Goal: Task Accomplishment & Management: Use online tool/utility

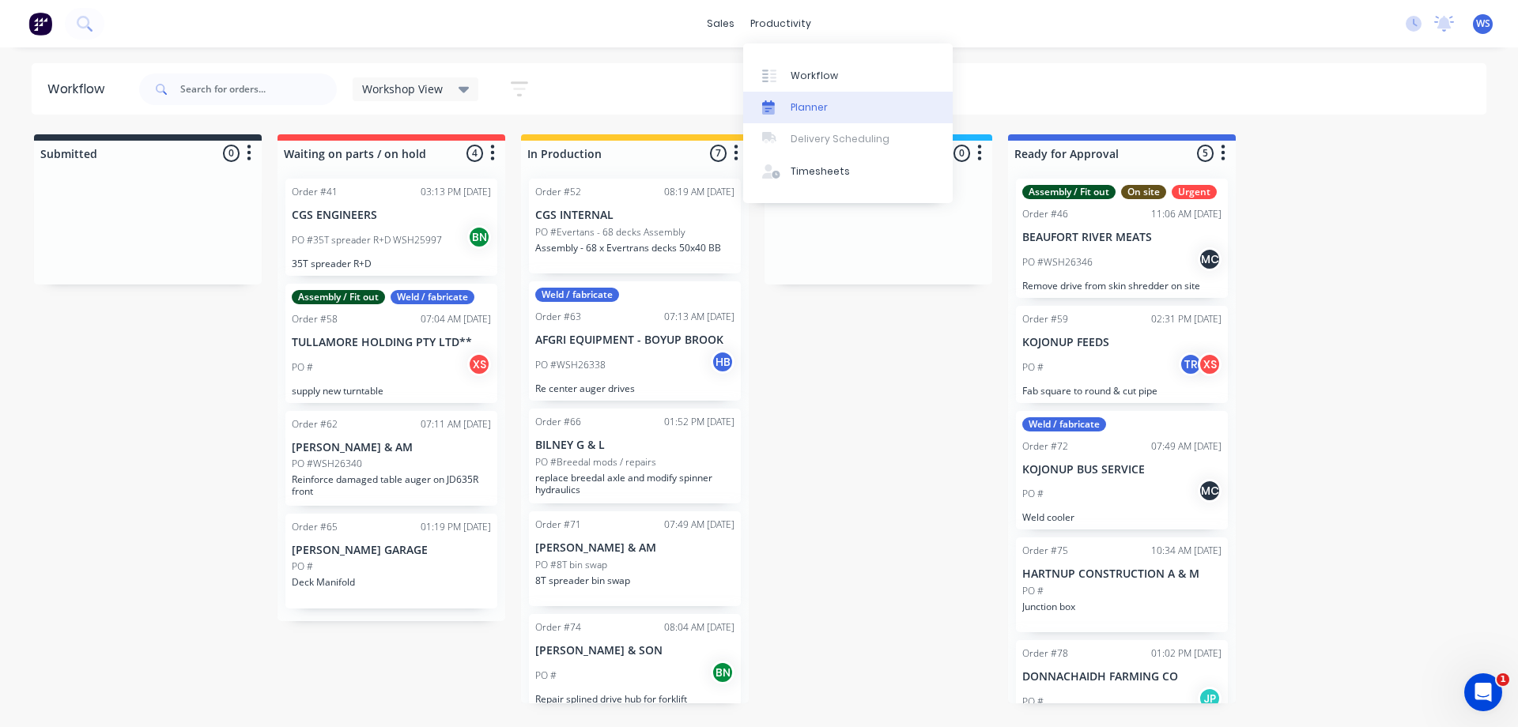
click at [806, 102] on div "Planner" at bounding box center [809, 107] width 37 height 14
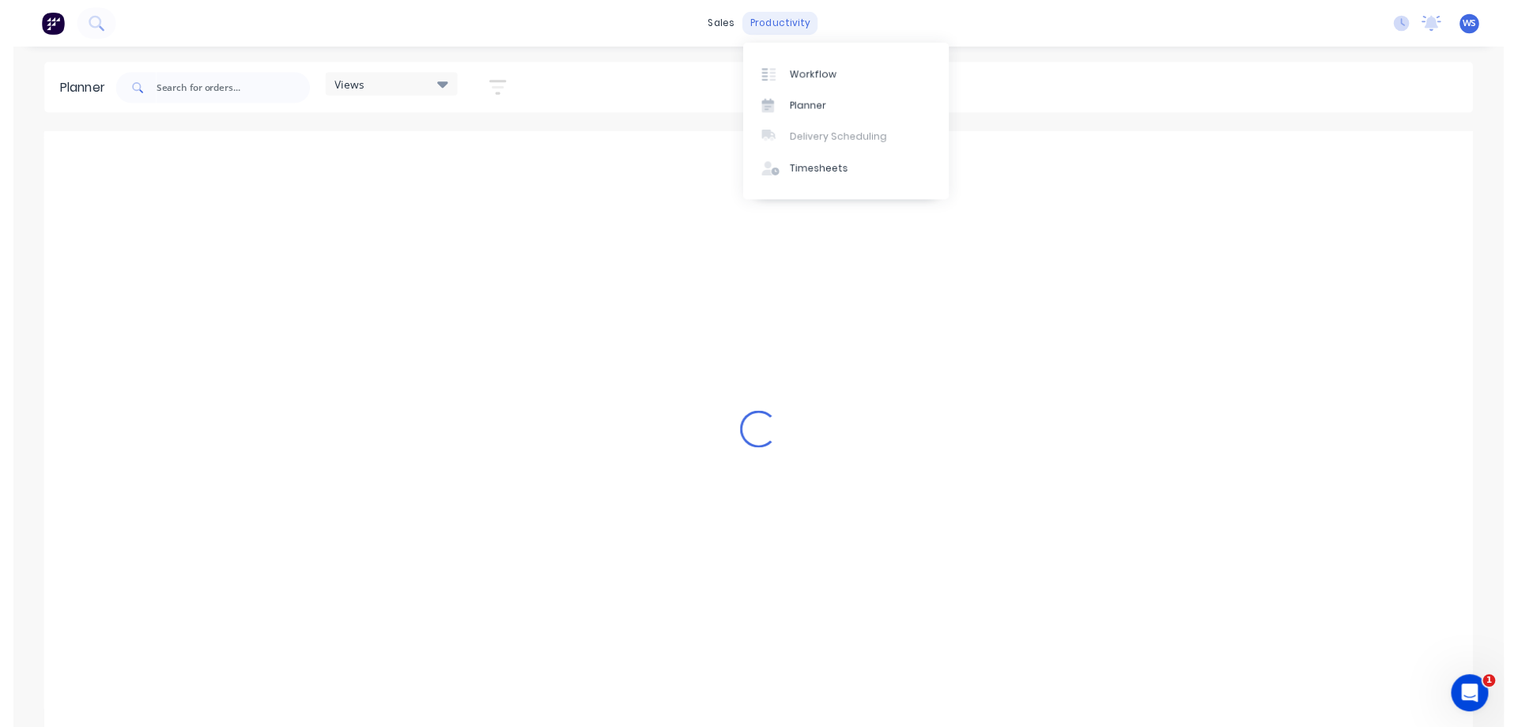
scroll to position [0, 1489]
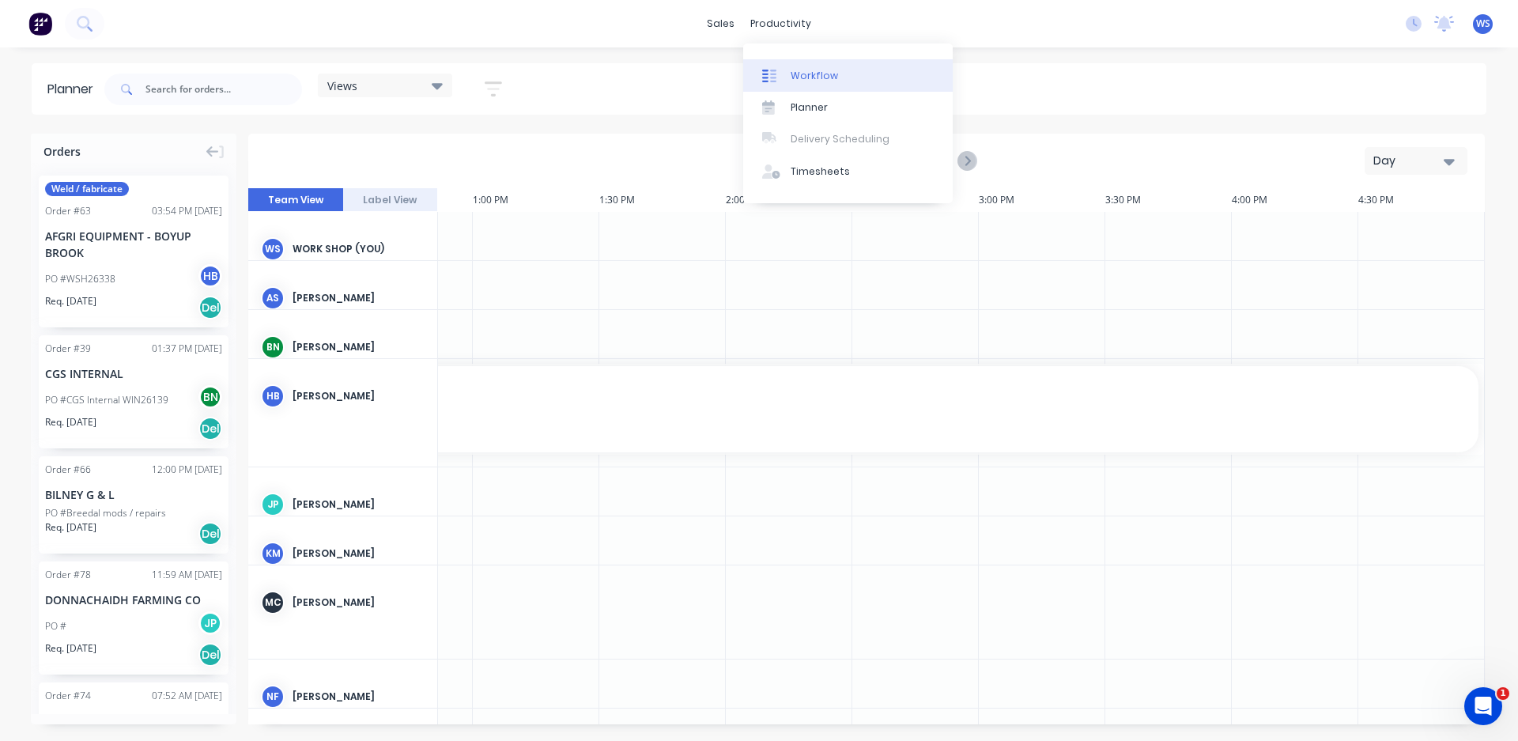
click at [816, 81] on div "Workflow" at bounding box center [814, 76] width 47 height 14
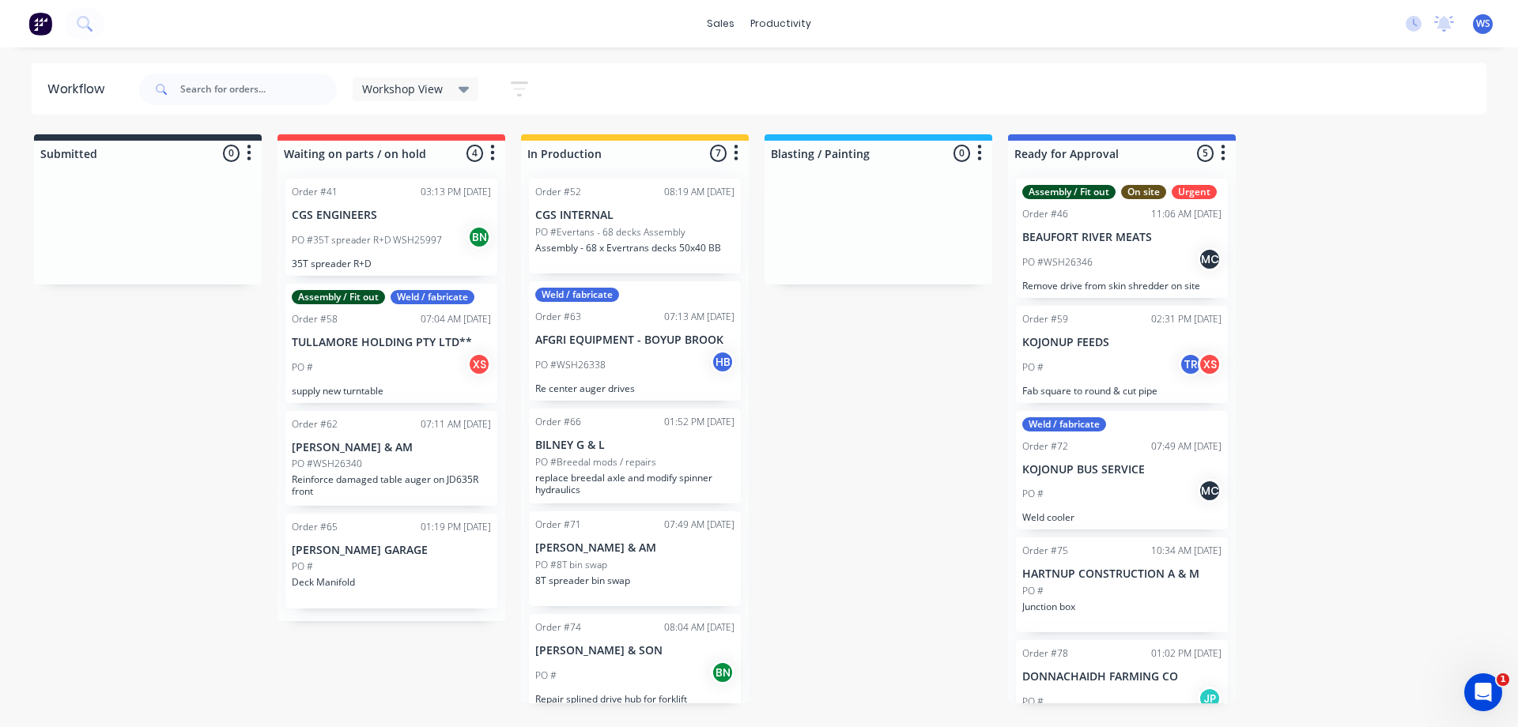
click at [459, 89] on icon at bounding box center [464, 90] width 11 height 6
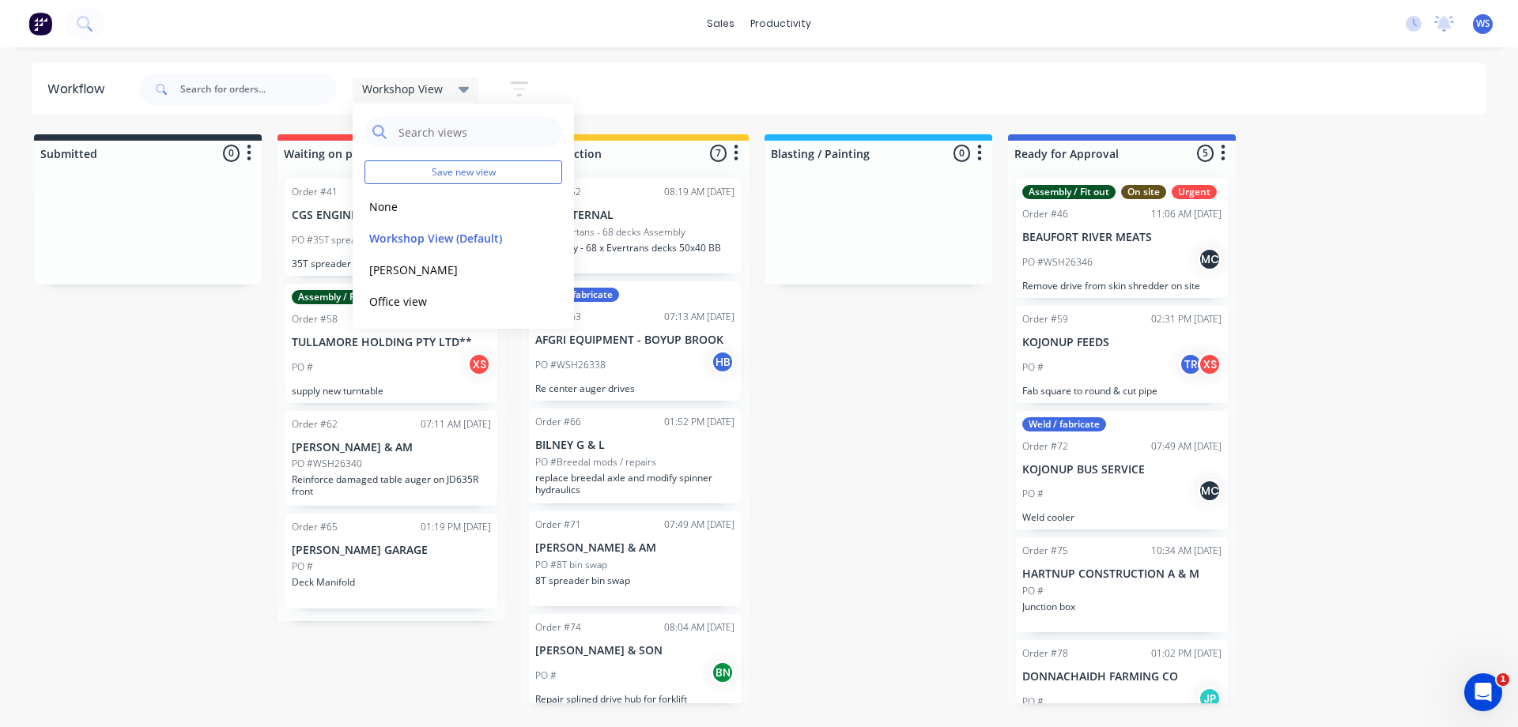
click at [728, 75] on div "Workshop View Save new view None edit Workshop View (Default) edit [PERSON_NAME…" at bounding box center [811, 89] width 1351 height 47
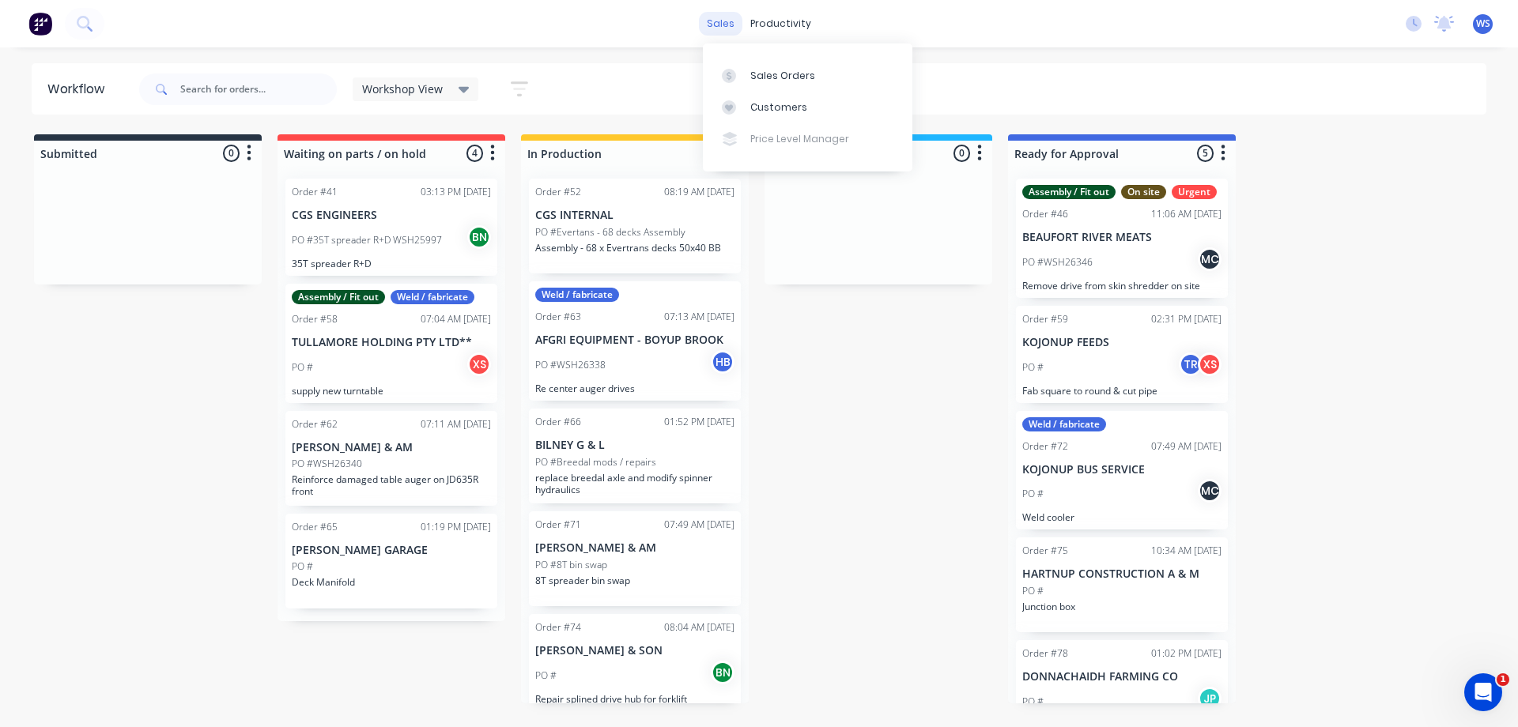
click at [718, 25] on div "sales" at bounding box center [720, 24] width 43 height 24
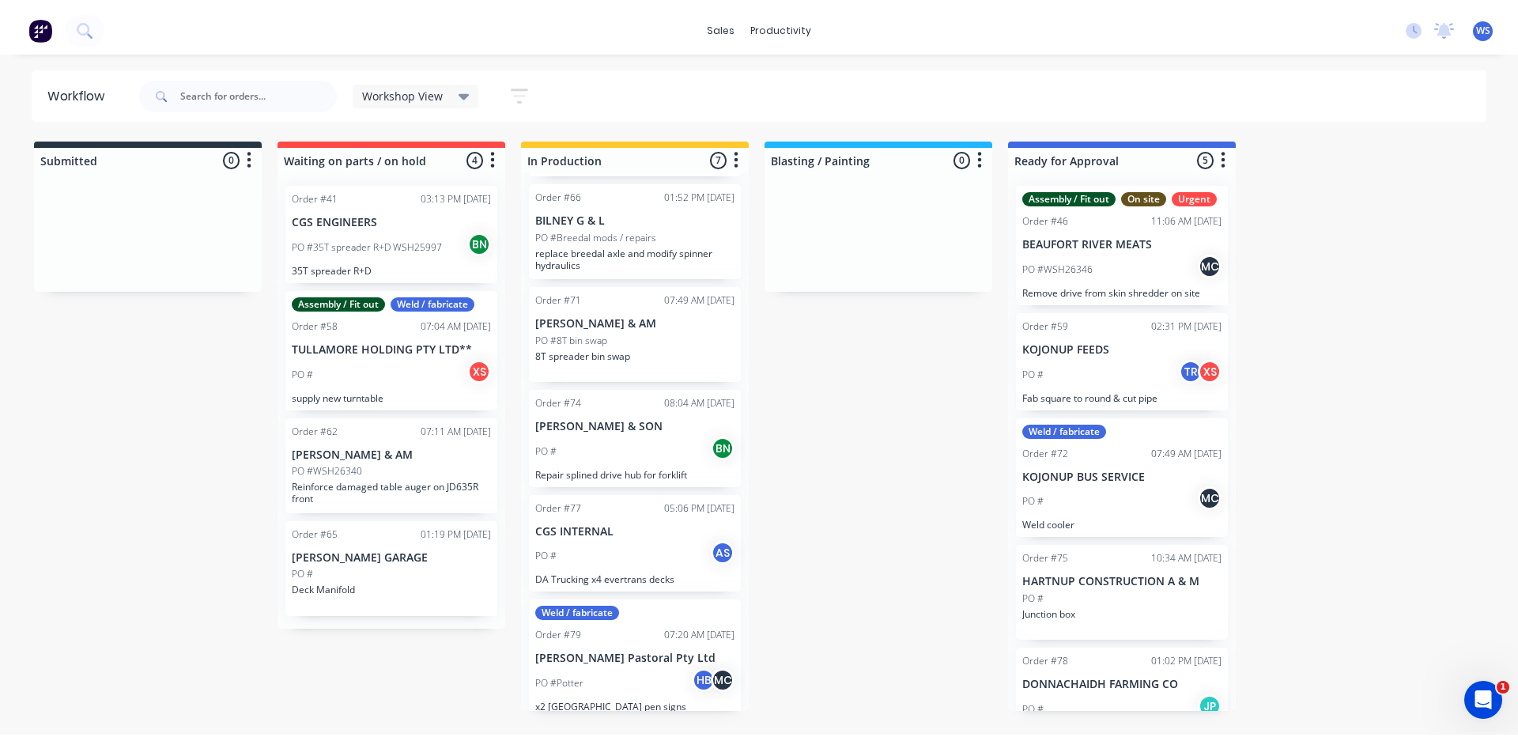
scroll to position [239, 0]
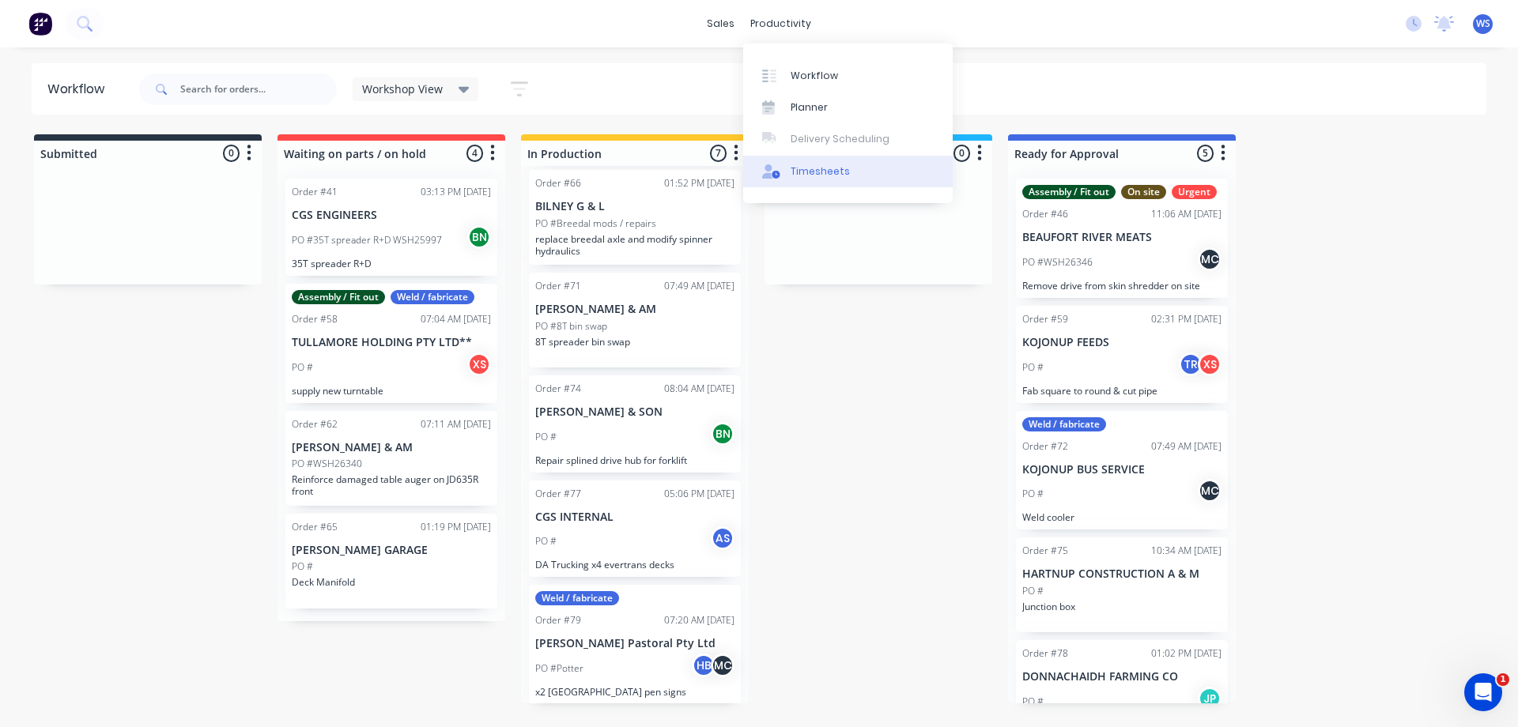
click at [791, 168] on div "Timesheets" at bounding box center [820, 171] width 59 height 14
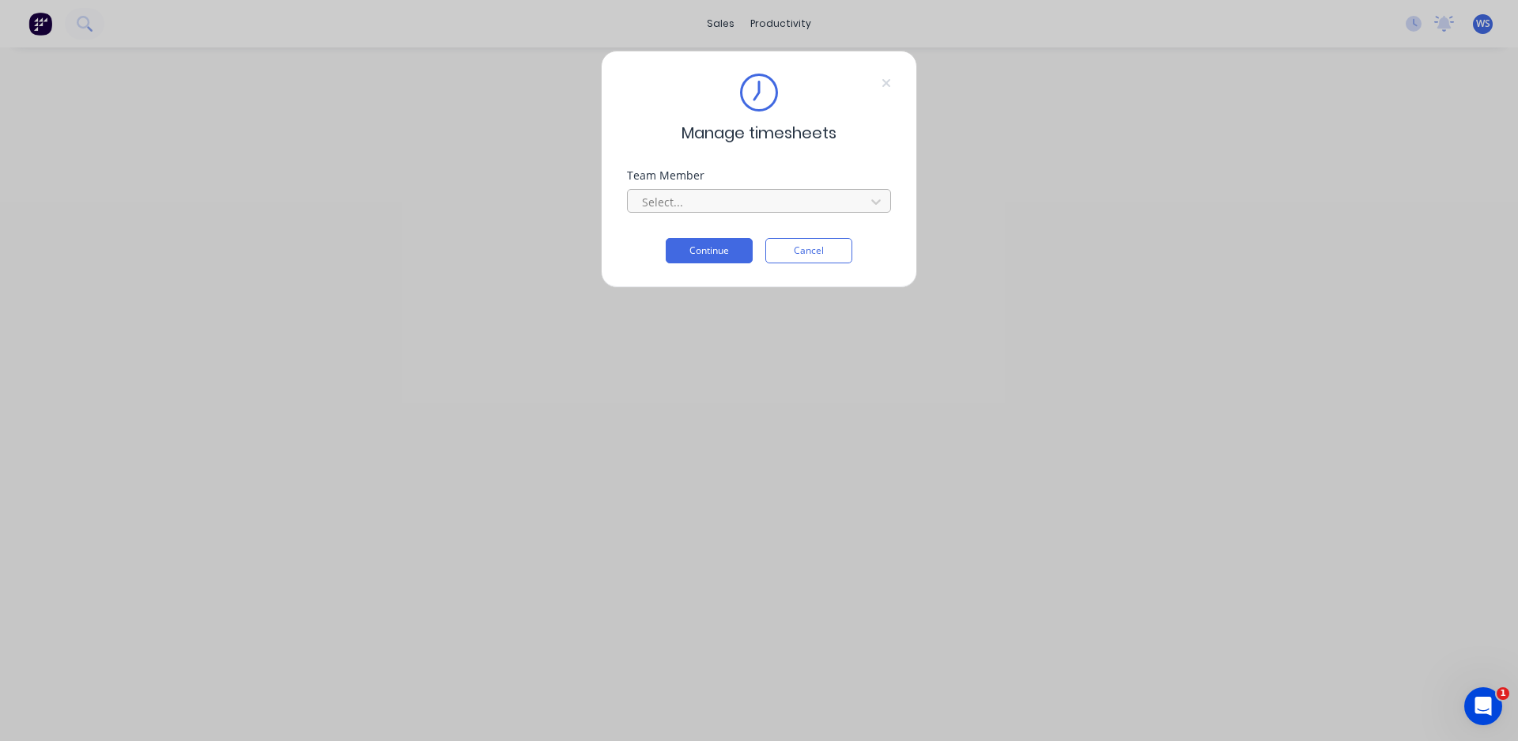
click at [723, 206] on div at bounding box center [748, 202] width 217 height 20
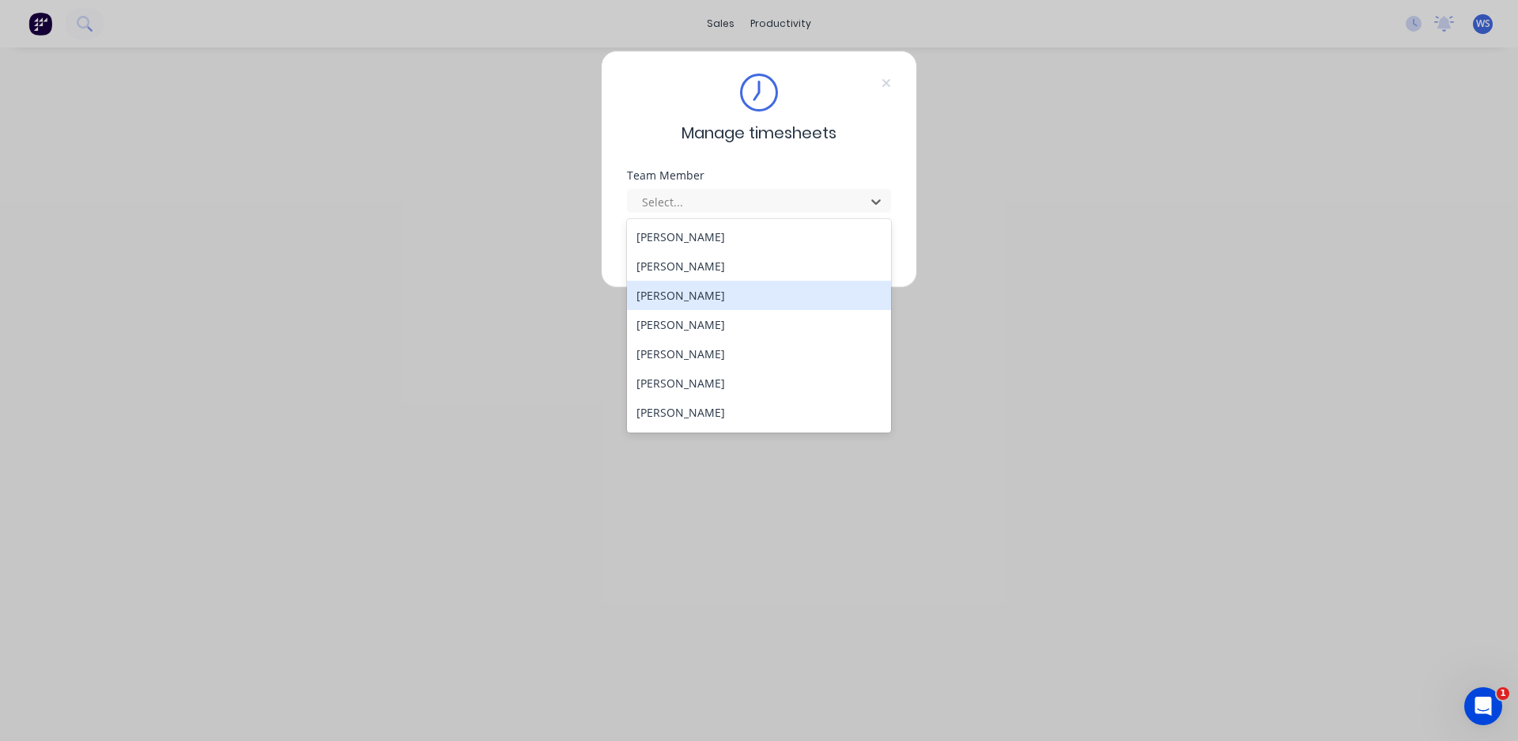
click at [685, 292] on div "[PERSON_NAME]" at bounding box center [759, 295] width 264 height 29
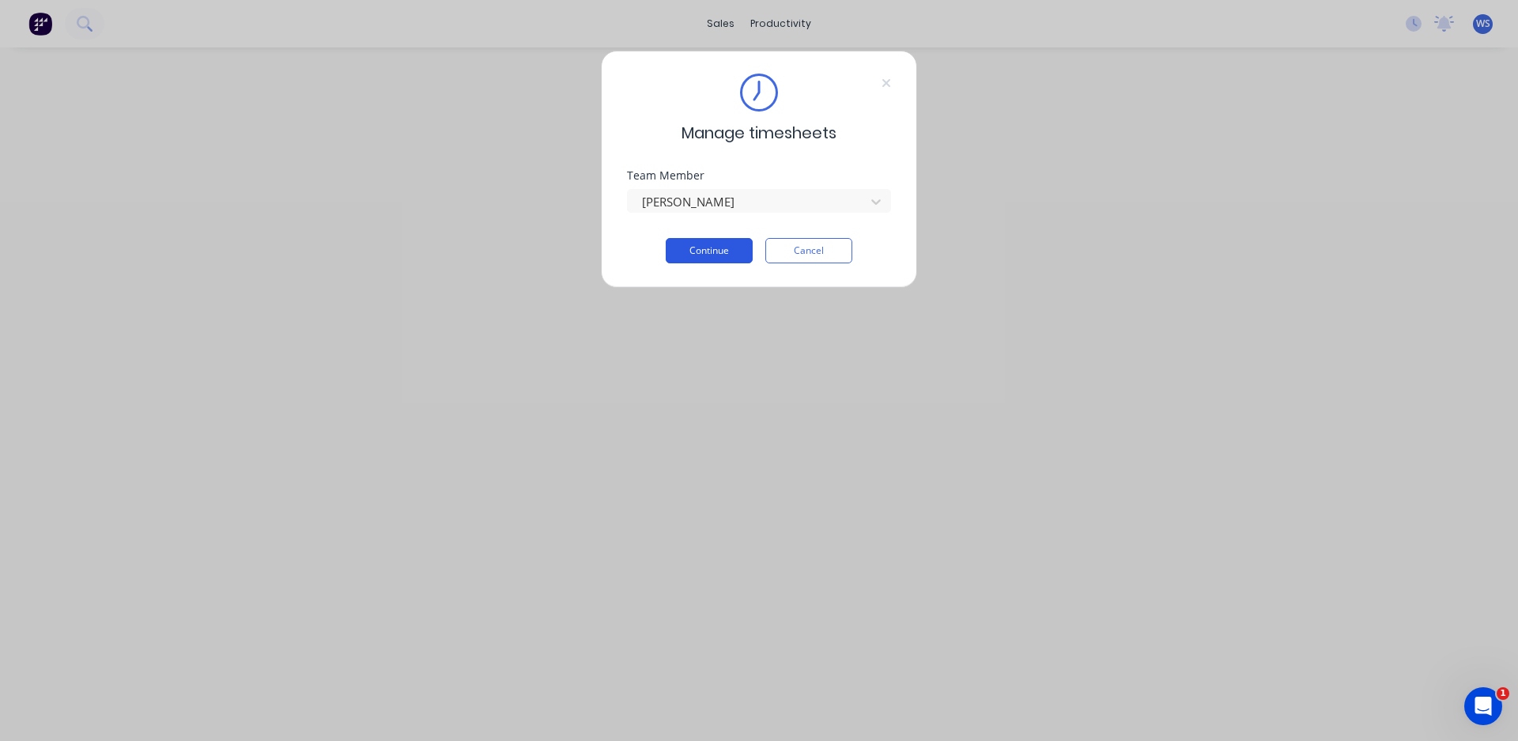
click at [702, 256] on button "Continue" at bounding box center [709, 250] width 87 height 25
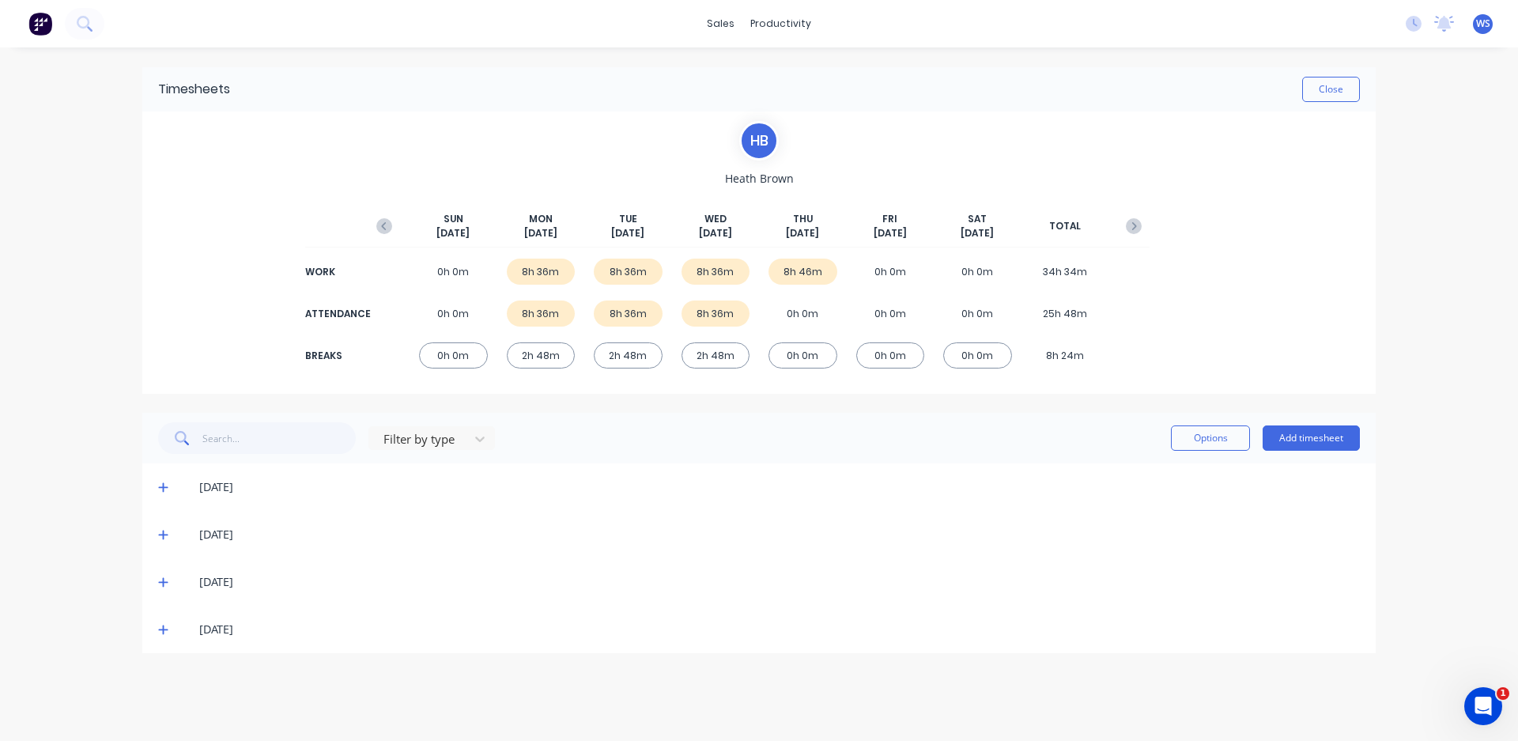
drag, startPoint x: 210, startPoint y: 636, endPoint x: 165, endPoint y: 622, distance: 47.0
click at [160, 630] on icon at bounding box center [162, 629] width 9 height 9
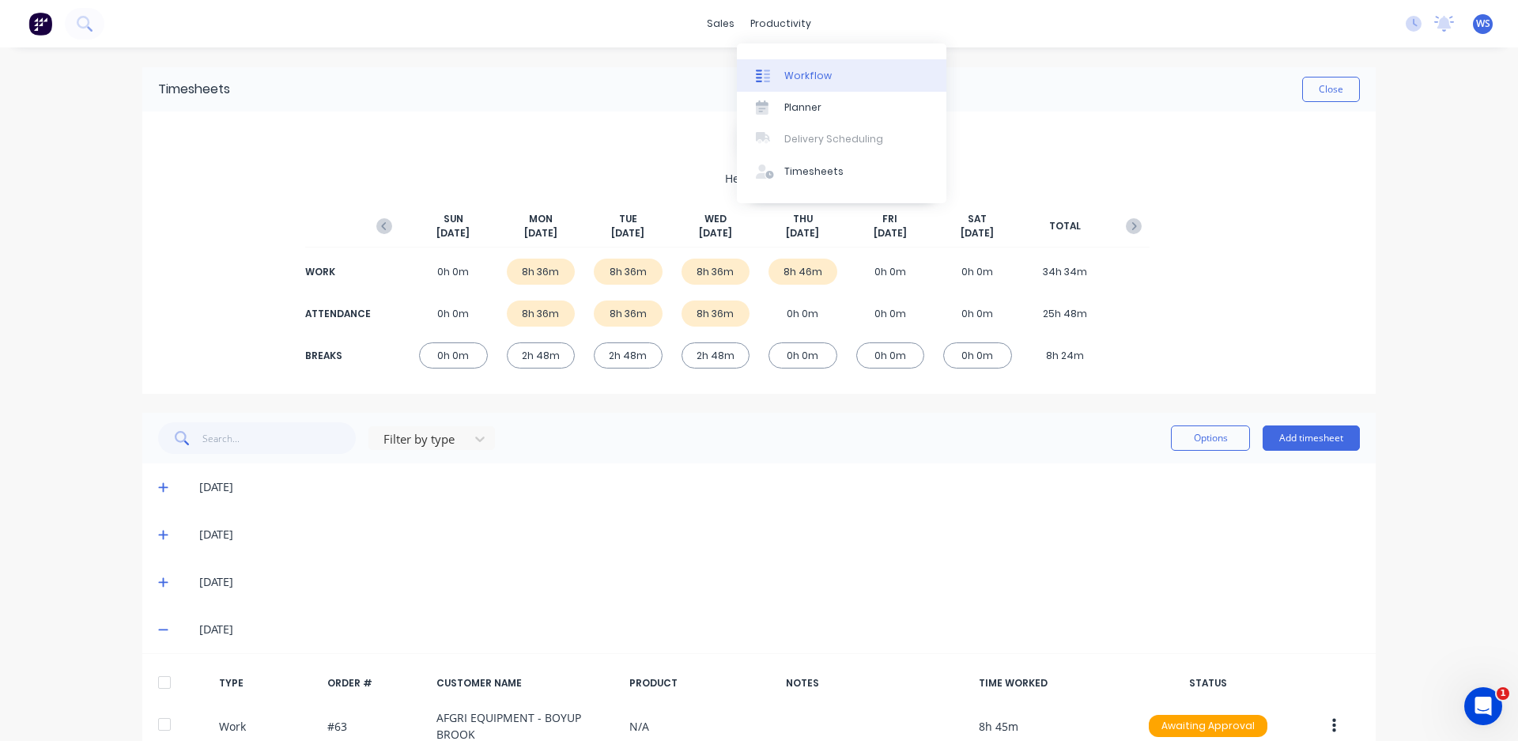
click at [766, 73] on icon at bounding box center [763, 76] width 14 height 14
